Goal: Task Accomplishment & Management: Complete application form

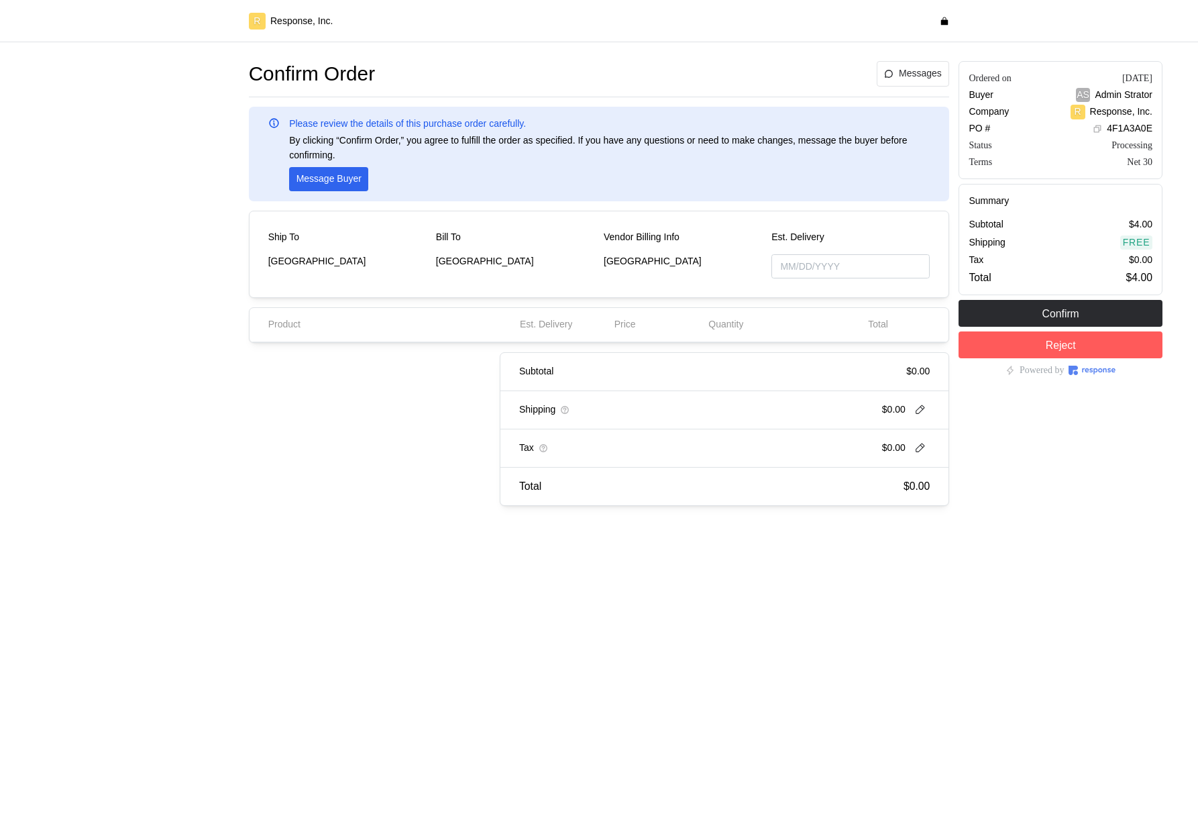
type input "[DATE]"
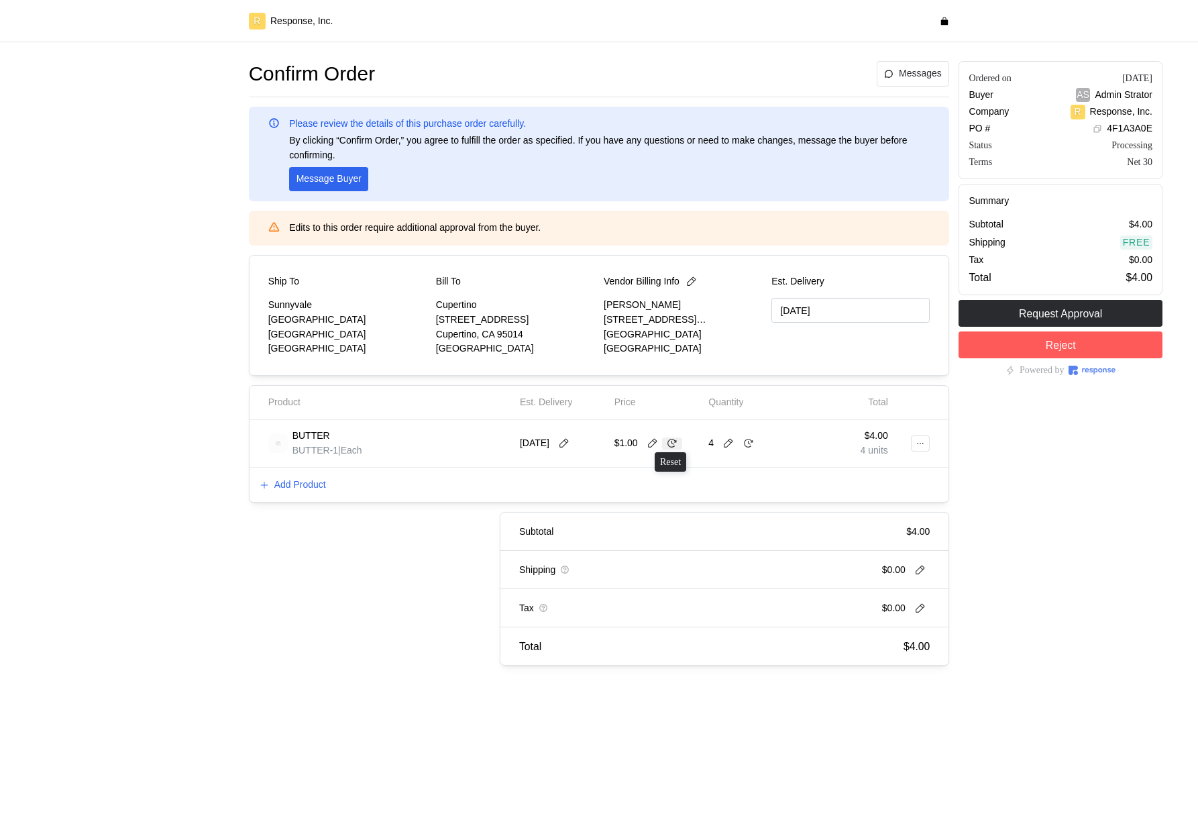
click at [679, 443] on button at bounding box center [672, 443] width 20 height 12
click at [653, 445] on icon at bounding box center [653, 443] width 12 height 12
type input "0"
type input "5"
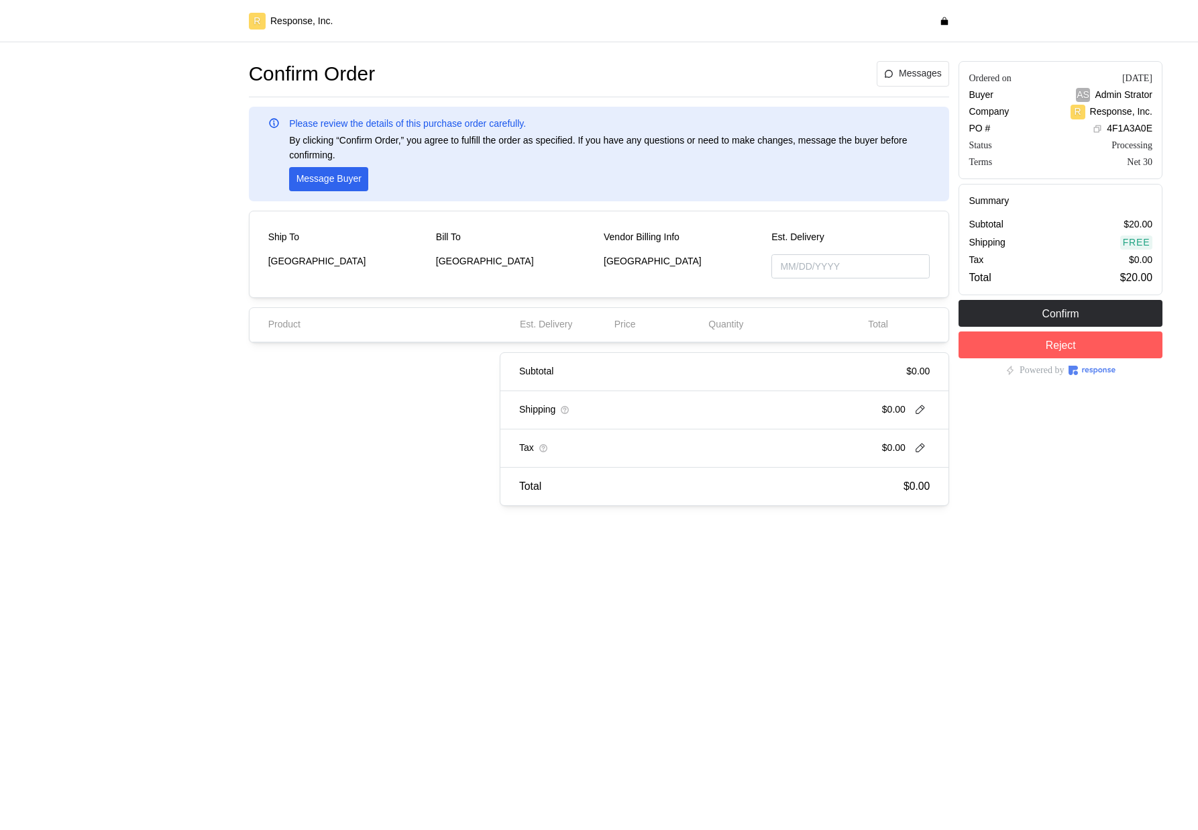
type input "[DATE]"
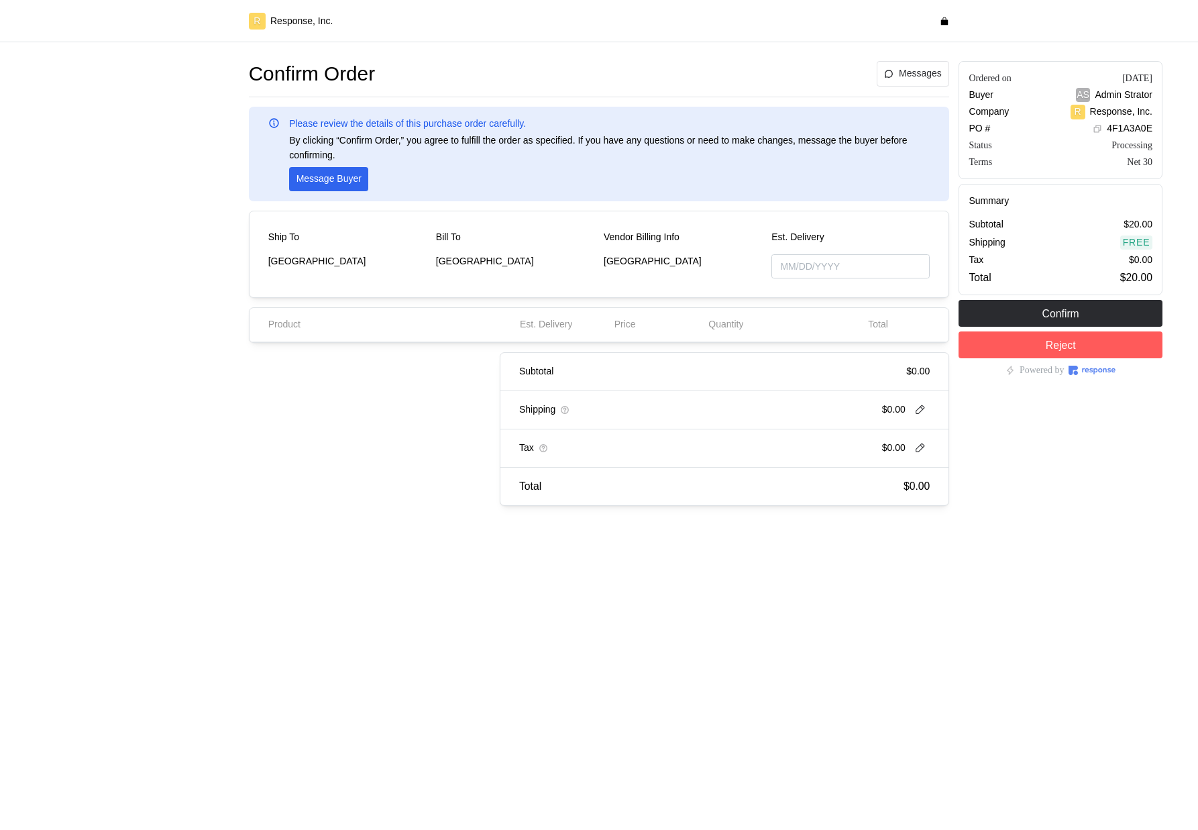
type input "[DATE]"
